Goal: Task Accomplishment & Management: Manage account settings

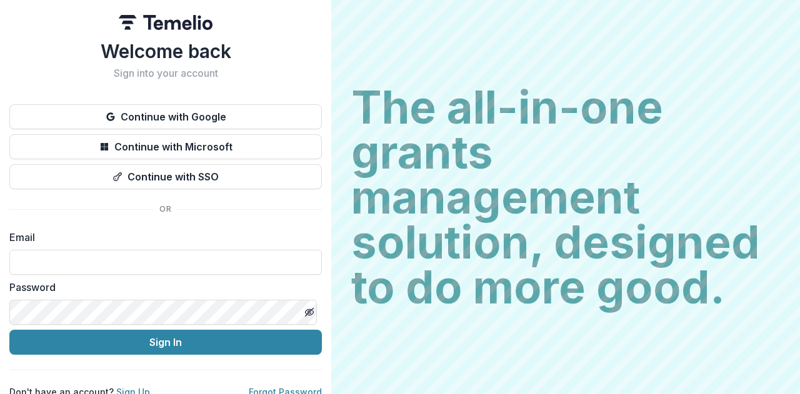
click at [204, 101] on div "Welcome back Sign into your account Continue with Google Continue with Microsof…" at bounding box center [165, 219] width 313 height 359
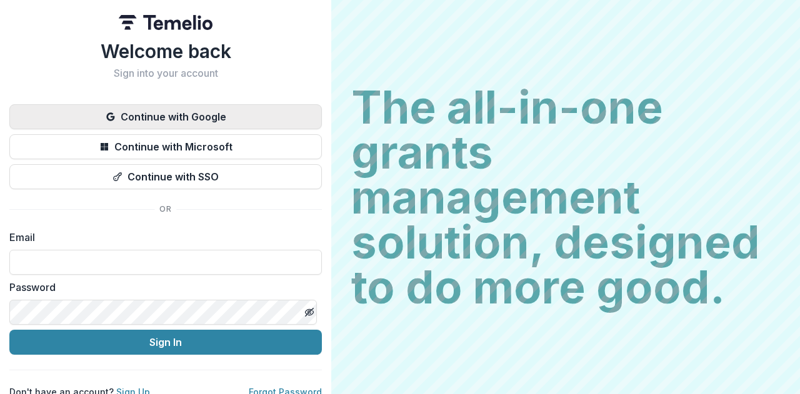
click at [203, 106] on button "Continue with Google" at bounding box center [165, 116] width 313 height 25
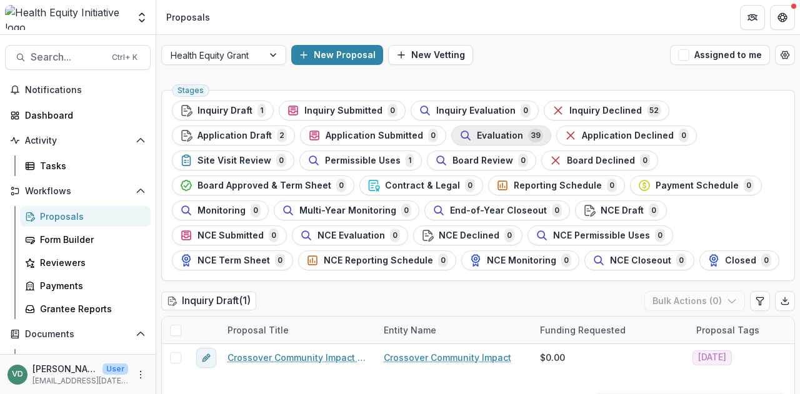
click at [459, 136] on icon "button" at bounding box center [465, 135] width 13 height 13
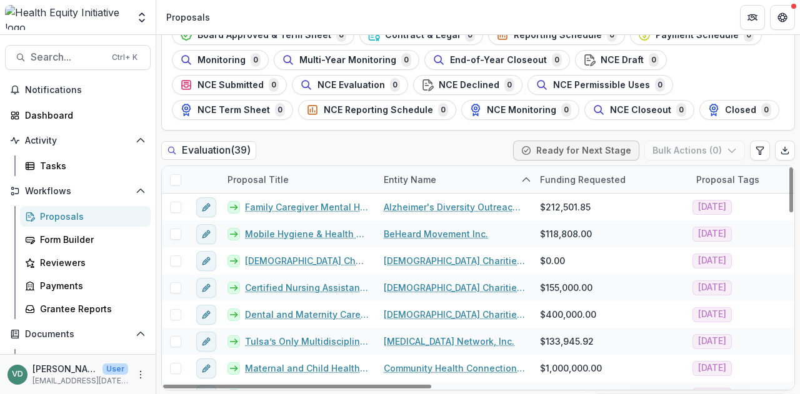
click at [176, 180] on span at bounding box center [175, 179] width 11 height 11
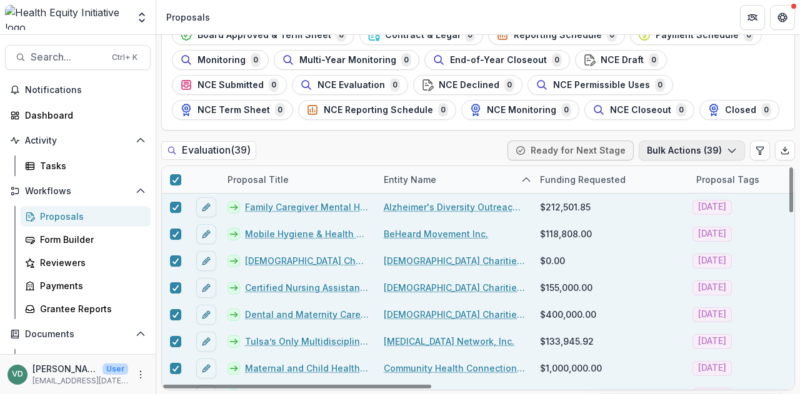
click at [658, 154] on button "Bulk Actions ( 39 )" at bounding box center [692, 151] width 106 height 20
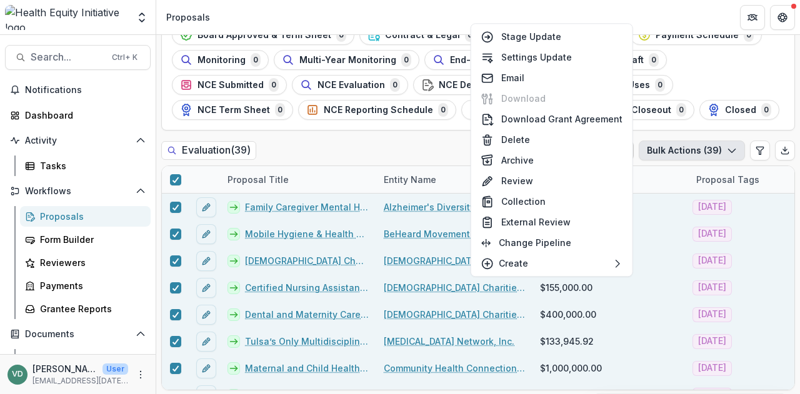
click at [658, 154] on button "Bulk Actions ( 39 )" at bounding box center [692, 151] width 106 height 20
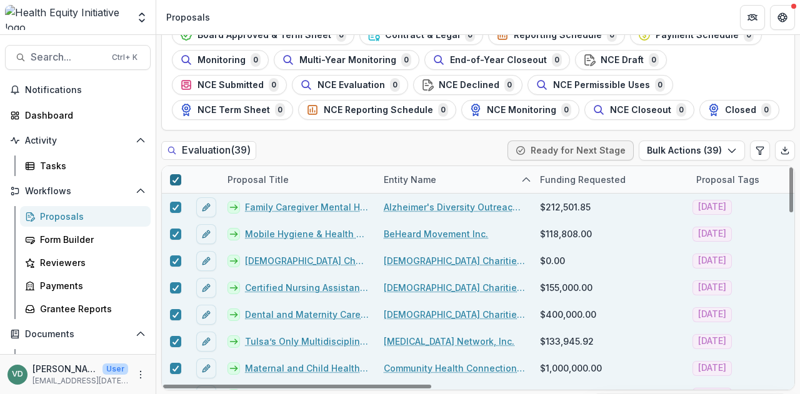
click at [174, 178] on icon at bounding box center [176, 180] width 8 height 6
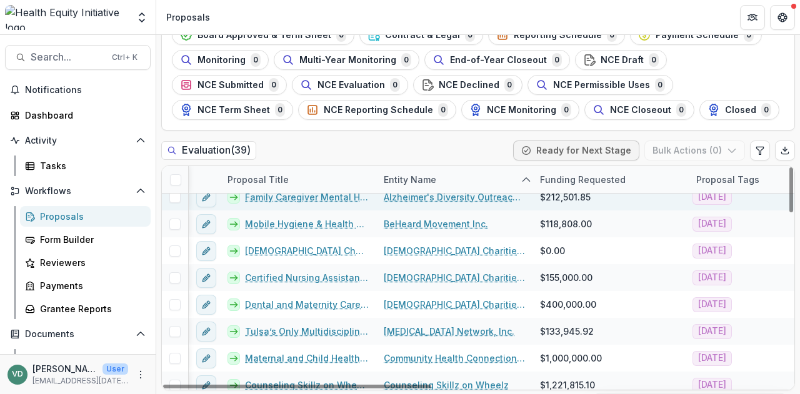
scroll to position [0, 4]
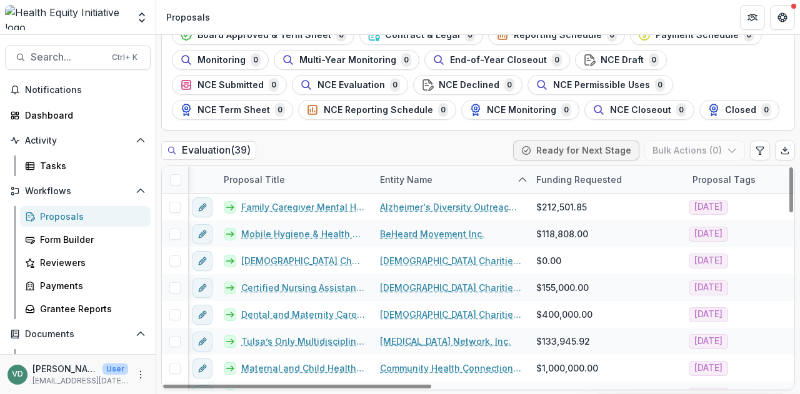
click at [174, 178] on span at bounding box center [175, 179] width 11 height 11
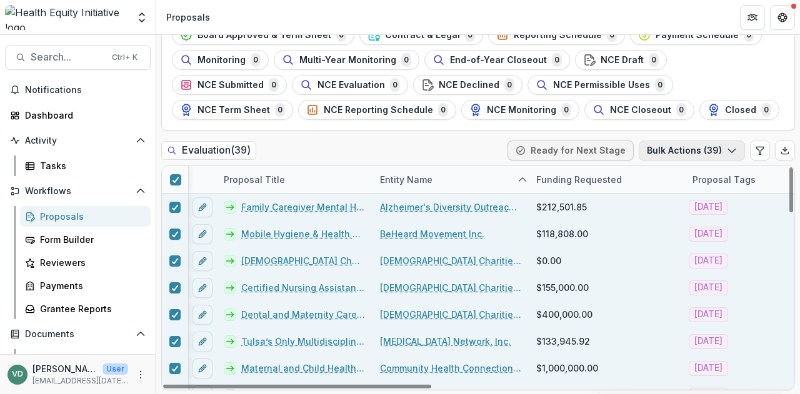
click at [681, 151] on button "Bulk Actions ( 39 )" at bounding box center [692, 151] width 106 height 20
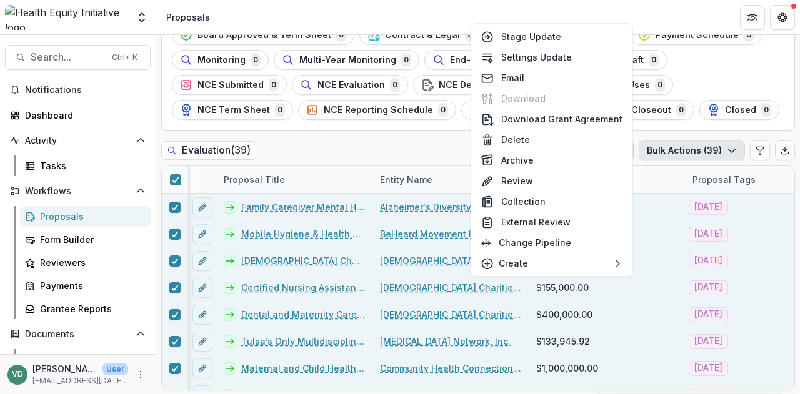
click at [734, 116] on ul "Stages Inquiry Draft 1 Inquiry Submitted 0 Inquiry Evaluation 0 Inquiry Decline…" at bounding box center [478, 35] width 613 height 170
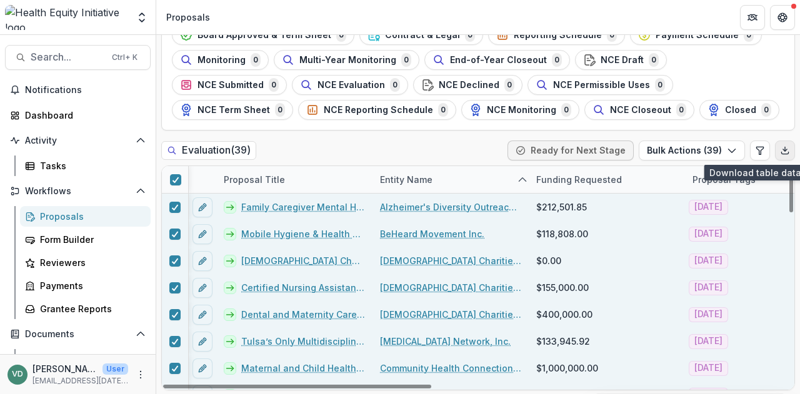
click at [783, 152] on icon "Export table data" at bounding box center [785, 151] width 10 height 10
click at [174, 178] on icon at bounding box center [176, 180] width 8 height 6
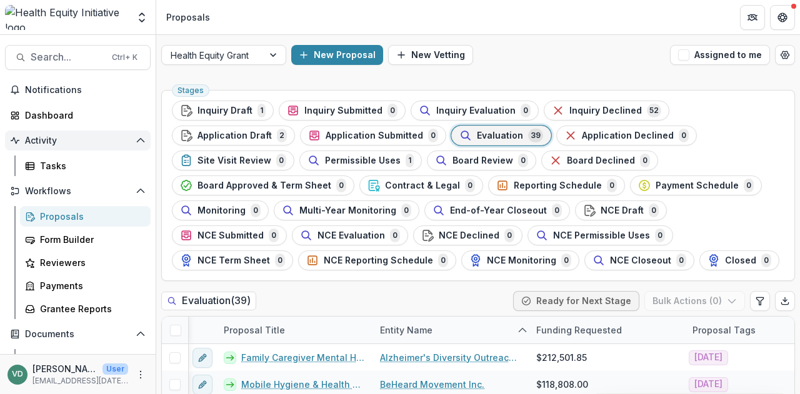
scroll to position [163, 0]
